Goal: Task Accomplishment & Management: Use online tool/utility

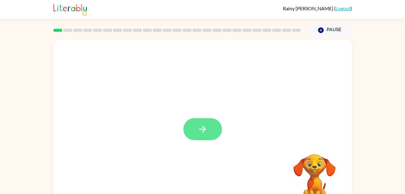
click at [195, 133] on button "button" at bounding box center [202, 129] width 39 height 22
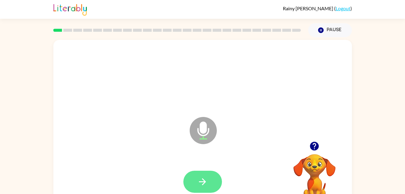
click at [210, 183] on button "button" at bounding box center [202, 181] width 39 height 22
click at [200, 173] on button "button" at bounding box center [202, 181] width 39 height 22
click at [202, 183] on icon "button" at bounding box center [202, 181] width 11 height 11
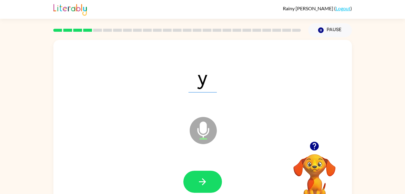
scroll to position [0, 0]
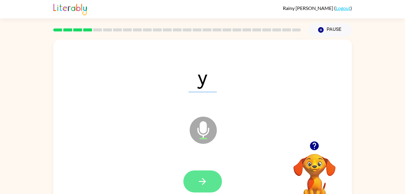
click at [210, 178] on button "button" at bounding box center [202, 181] width 39 height 22
click at [212, 181] on button "button" at bounding box center [202, 181] width 39 height 22
click at [213, 181] on button "button" at bounding box center [202, 181] width 39 height 22
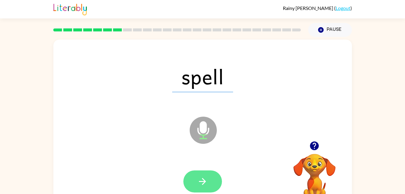
click at [204, 183] on icon "button" at bounding box center [202, 181] width 7 height 7
click at [210, 178] on button "button" at bounding box center [202, 181] width 39 height 22
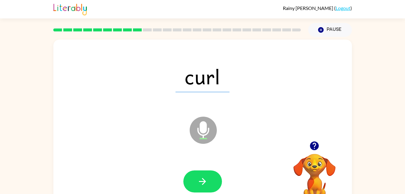
click at [393, 107] on div "curl Microphone The Microphone is here when it is your turn to talk Your browse…" at bounding box center [202, 124] width 405 height 175
click at [211, 175] on button "button" at bounding box center [202, 181] width 39 height 22
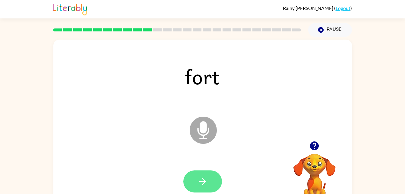
click at [207, 178] on icon "button" at bounding box center [202, 181] width 11 height 11
click at [200, 183] on icon "button" at bounding box center [202, 181] width 11 height 11
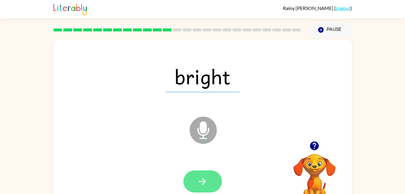
click at [214, 184] on button "button" at bounding box center [202, 181] width 39 height 22
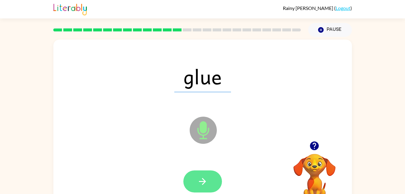
click at [210, 179] on button "button" at bounding box center [202, 181] width 39 height 22
click at [212, 189] on button "button" at bounding box center [202, 181] width 39 height 22
click at [203, 184] on icon "button" at bounding box center [202, 181] width 7 height 7
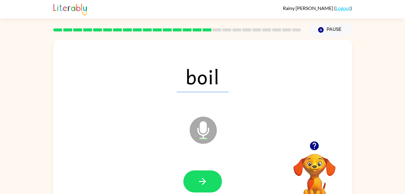
scroll to position [0, 0]
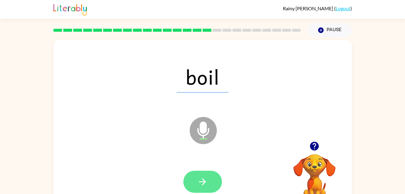
click at [204, 188] on button "button" at bounding box center [202, 181] width 39 height 22
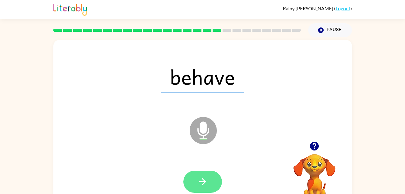
click at [202, 189] on button "button" at bounding box center [202, 181] width 39 height 22
click at [213, 173] on button "button" at bounding box center [202, 181] width 39 height 22
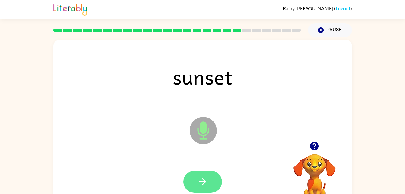
click at [208, 181] on button "button" at bounding box center [202, 181] width 39 height 22
click at [212, 179] on button "button" at bounding box center [202, 181] width 39 height 22
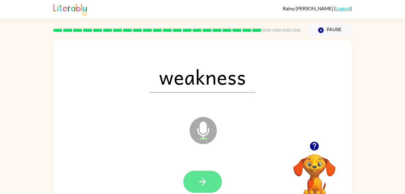
click at [218, 186] on button "button" at bounding box center [202, 181] width 39 height 22
click at [200, 174] on div at bounding box center [202, 181] width 39 height 22
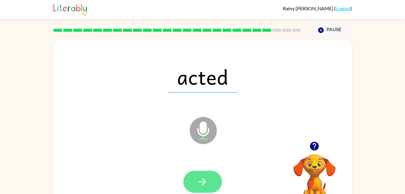
click at [207, 185] on icon "button" at bounding box center [202, 181] width 11 height 11
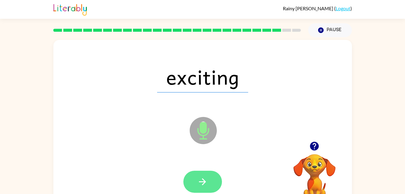
click at [202, 178] on icon "button" at bounding box center [202, 181] width 11 height 11
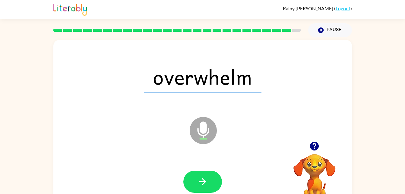
scroll to position [6, 0]
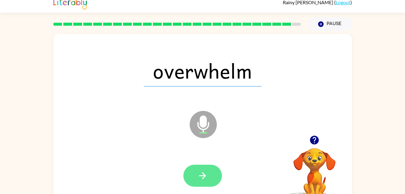
click at [208, 178] on button "button" at bounding box center [202, 175] width 39 height 22
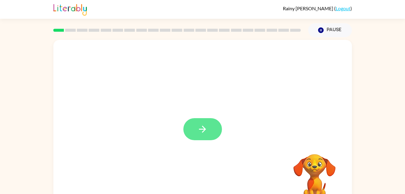
click at [215, 135] on button "button" at bounding box center [202, 129] width 39 height 22
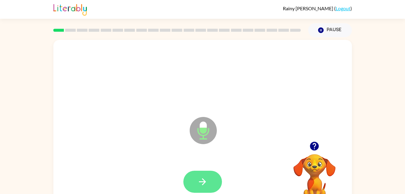
click at [209, 177] on button "button" at bounding box center [202, 181] width 39 height 22
click at [200, 178] on icon "button" at bounding box center [202, 181] width 11 height 11
click at [206, 190] on button "button" at bounding box center [202, 181] width 39 height 22
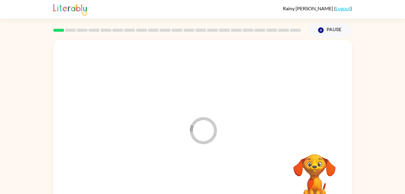
click at [210, 183] on div at bounding box center [202, 181] width 286 height 49
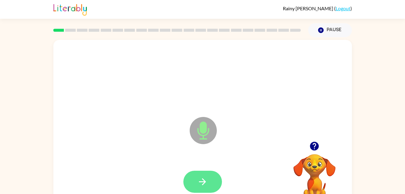
click at [203, 183] on icon "button" at bounding box center [202, 181] width 11 height 11
click at [208, 184] on button "button" at bounding box center [202, 181] width 39 height 22
click at [198, 181] on icon "button" at bounding box center [202, 181] width 11 height 11
click at [211, 179] on button "button" at bounding box center [202, 181] width 39 height 22
click at [214, 174] on button "button" at bounding box center [202, 181] width 39 height 22
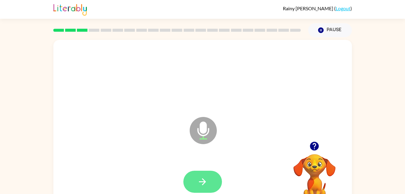
click at [208, 182] on button "button" at bounding box center [202, 181] width 39 height 22
click at [191, 180] on button "button" at bounding box center [202, 181] width 39 height 22
click at [204, 178] on icon "button" at bounding box center [202, 181] width 11 height 11
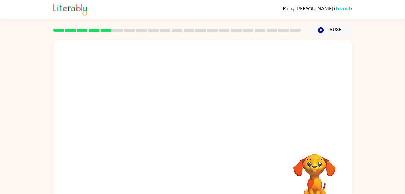
click at [205, 93] on div at bounding box center [202, 76] width 286 height 49
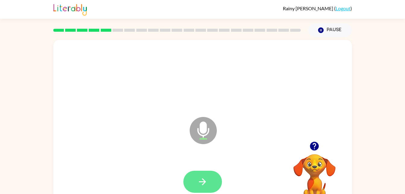
click at [212, 182] on button "button" at bounding box center [202, 181] width 39 height 22
click at [213, 172] on button "button" at bounding box center [202, 181] width 39 height 22
click at [210, 182] on button "button" at bounding box center [202, 181] width 39 height 22
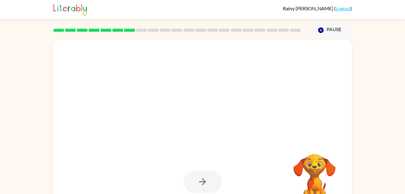
click at [205, 93] on div at bounding box center [202, 76] width 286 height 49
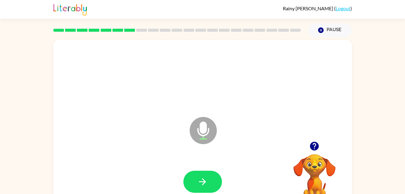
click at [205, 93] on div at bounding box center [202, 76] width 286 height 49
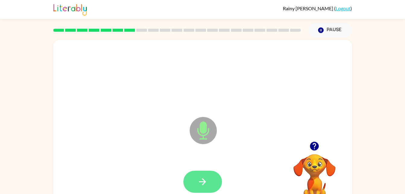
click at [213, 172] on button "button" at bounding box center [202, 181] width 39 height 22
click at [205, 93] on div at bounding box center [202, 76] width 286 height 49
click at [204, 175] on button "button" at bounding box center [202, 181] width 39 height 22
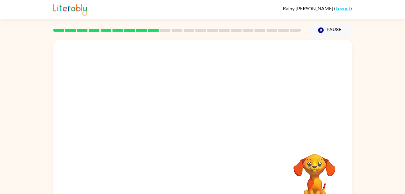
click at [205, 93] on div at bounding box center [202, 90] width 298 height 101
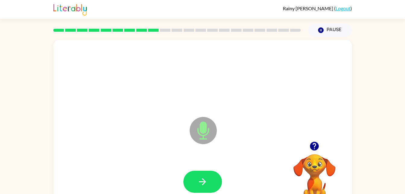
click at [205, 93] on div at bounding box center [202, 76] width 286 height 49
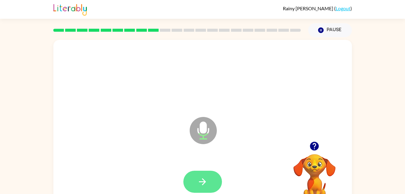
click at [200, 185] on icon "button" at bounding box center [202, 181] width 11 height 11
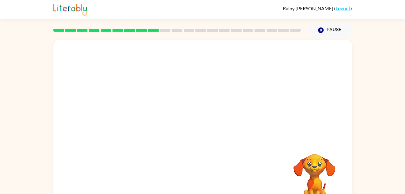
click at [205, 93] on div at bounding box center [202, 90] width 298 height 101
click at [205, 93] on div at bounding box center [202, 76] width 286 height 49
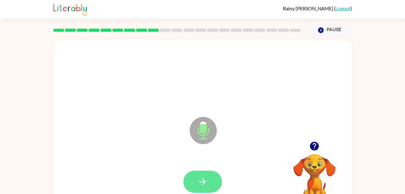
click at [211, 183] on button "button" at bounding box center [202, 181] width 39 height 22
click at [204, 174] on button "button" at bounding box center [202, 181] width 39 height 22
click at [205, 93] on div at bounding box center [202, 76] width 286 height 49
click at [211, 177] on button "button" at bounding box center [202, 181] width 39 height 22
click at [204, 177] on icon "button" at bounding box center [202, 181] width 11 height 11
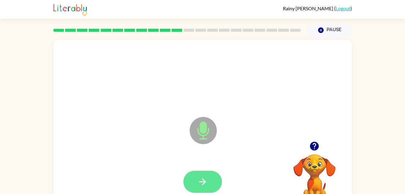
click at [198, 188] on button "button" at bounding box center [202, 181] width 39 height 22
click at [205, 93] on div at bounding box center [202, 76] width 286 height 49
click at [201, 182] on icon "button" at bounding box center [202, 181] width 11 height 11
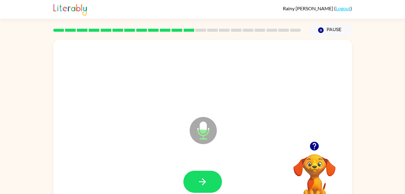
click at [205, 93] on div at bounding box center [202, 76] width 286 height 49
click at [200, 183] on icon "button" at bounding box center [202, 181] width 11 height 11
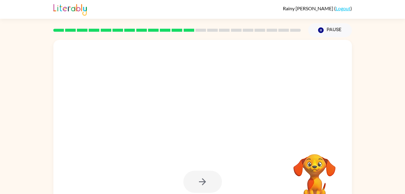
click at [205, 93] on div at bounding box center [202, 76] width 286 height 49
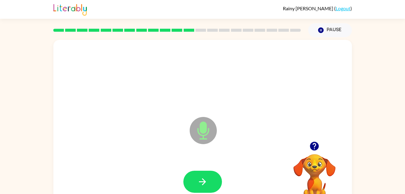
click at [205, 93] on div at bounding box center [202, 76] width 286 height 49
click at [316, 152] on button "button" at bounding box center [314, 145] width 15 height 15
click at [199, 187] on button "button" at bounding box center [202, 181] width 39 height 22
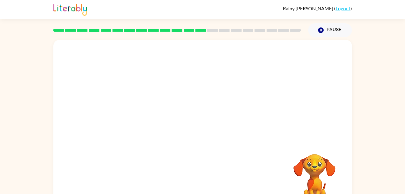
click at [205, 93] on div at bounding box center [202, 90] width 298 height 101
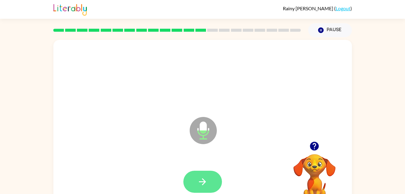
click at [212, 180] on button "button" at bounding box center [202, 181] width 39 height 22
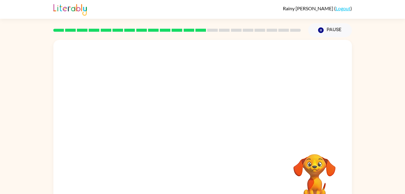
click at [205, 93] on div at bounding box center [202, 76] width 286 height 49
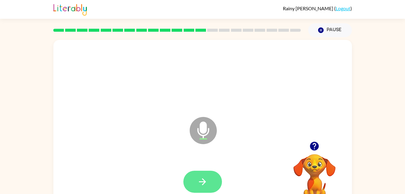
click at [193, 191] on button "button" at bounding box center [202, 181] width 39 height 22
click at [198, 182] on icon "button" at bounding box center [202, 181] width 11 height 11
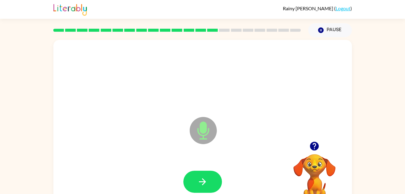
click at [205, 93] on div at bounding box center [202, 76] width 286 height 49
click at [205, 189] on button "button" at bounding box center [202, 181] width 39 height 22
click at [203, 182] on icon "button" at bounding box center [202, 181] width 11 height 11
click at [208, 186] on button "button" at bounding box center [202, 181] width 39 height 22
click at [206, 181] on icon "button" at bounding box center [202, 181] width 11 height 11
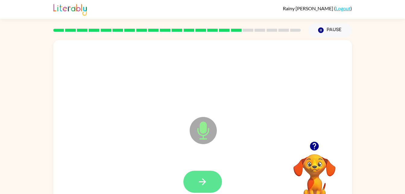
click at [202, 182] on icon "button" at bounding box center [202, 181] width 11 height 11
click at [197, 179] on icon "button" at bounding box center [202, 181] width 11 height 11
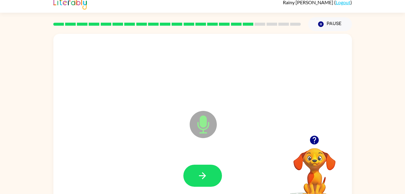
scroll to position [6, 0]
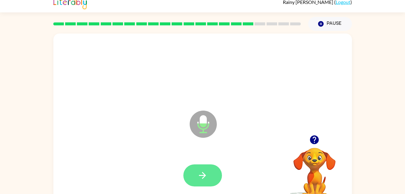
click at [207, 181] on button "button" at bounding box center [202, 175] width 39 height 22
click at [211, 166] on button "button" at bounding box center [202, 175] width 39 height 22
click at [200, 173] on icon "button" at bounding box center [202, 175] width 11 height 11
click at [206, 173] on icon "button" at bounding box center [202, 175] width 11 height 11
click at [204, 178] on icon "button" at bounding box center [202, 175] width 11 height 11
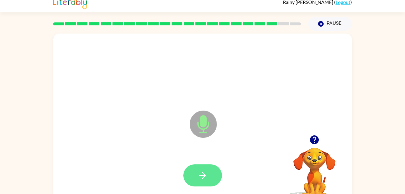
click at [196, 179] on button "button" at bounding box center [202, 175] width 39 height 22
click at [197, 171] on button "button" at bounding box center [202, 175] width 39 height 22
click at [218, 166] on button "button" at bounding box center [202, 175] width 39 height 22
click at [209, 173] on button "button" at bounding box center [202, 175] width 39 height 22
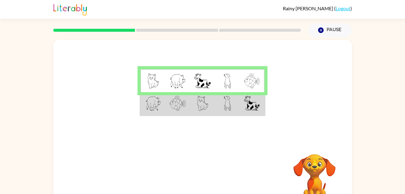
click at [225, 109] on img at bounding box center [227, 103] width 7 height 15
click at [220, 107] on td at bounding box center [227, 103] width 25 height 23
click at [223, 107] on td at bounding box center [227, 103] width 25 height 23
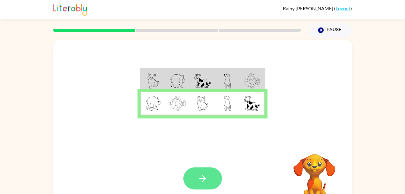
click at [203, 184] on button "button" at bounding box center [202, 178] width 39 height 22
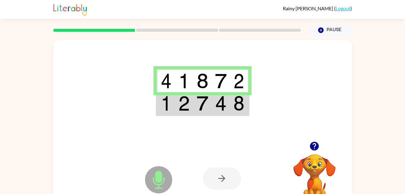
click at [205, 108] on img at bounding box center [202, 103] width 11 height 15
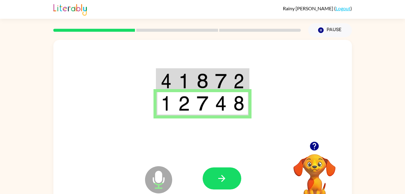
click at [206, 193] on icon "Microphone The Microphone is here when it is your turn to talk" at bounding box center [188, 186] width 90 height 45
click at [215, 176] on button "button" at bounding box center [222, 178] width 39 height 22
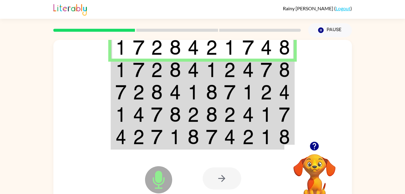
click at [153, 63] on img at bounding box center [156, 69] width 11 height 15
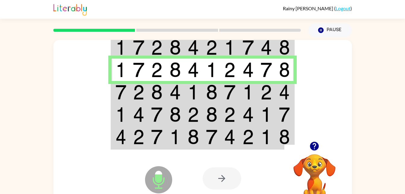
click at [176, 89] on img at bounding box center [174, 91] width 11 height 15
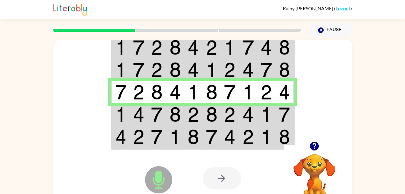
click at [205, 93] on td at bounding box center [212, 92] width 18 height 22
click at [147, 112] on td at bounding box center [139, 114] width 18 height 22
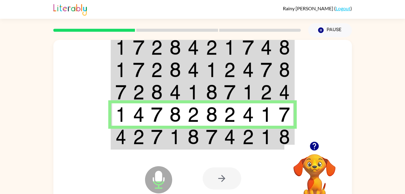
click at [144, 138] on td at bounding box center [139, 136] width 18 height 23
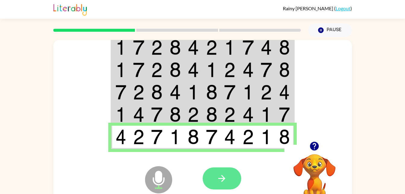
click at [224, 175] on icon "button" at bounding box center [221, 178] width 11 height 11
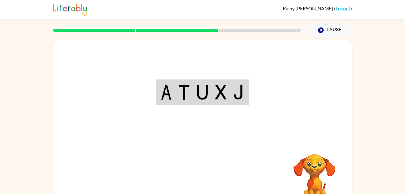
click at [205, 93] on tr at bounding box center [202, 92] width 92 height 24
click at [205, 93] on img at bounding box center [202, 91] width 11 height 15
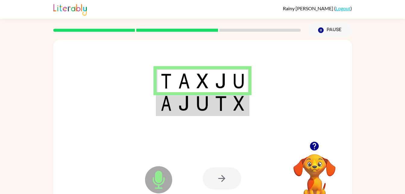
click at [181, 104] on img at bounding box center [183, 103] width 11 height 15
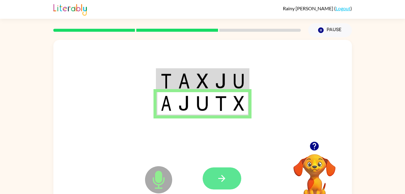
click at [225, 180] on icon "button" at bounding box center [221, 178] width 11 height 11
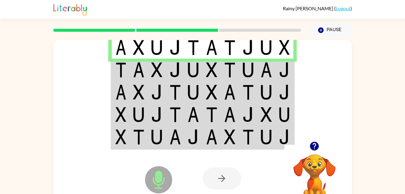
click at [140, 66] on img at bounding box center [138, 69] width 11 height 15
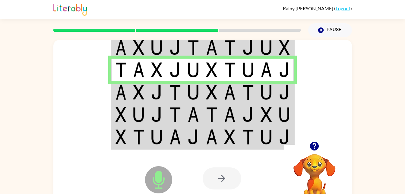
click at [205, 93] on td at bounding box center [212, 92] width 18 height 22
click at [186, 93] on td at bounding box center [193, 92] width 18 height 22
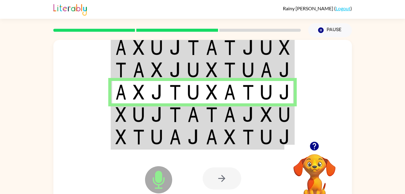
click at [148, 114] on td at bounding box center [157, 114] width 18 height 22
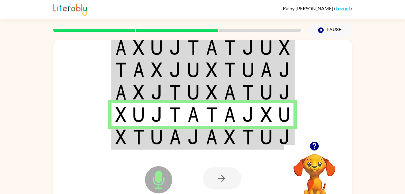
click at [205, 93] on td at bounding box center [212, 92] width 18 height 22
click at [142, 142] on img at bounding box center [138, 136] width 11 height 15
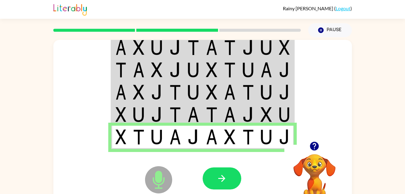
click at [205, 93] on td at bounding box center [212, 92] width 18 height 22
click at [237, 172] on button "button" at bounding box center [222, 178] width 39 height 22
